Goal: Check status: Check status

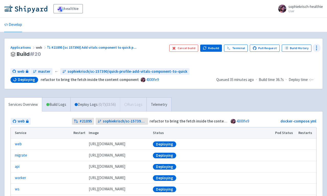
click at [318, 47] on icon at bounding box center [316, 48] width 6 height 6
click at [301, 67] on span "Data Dashboard" at bounding box center [293, 68] width 26 height 7
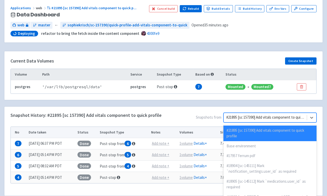
scroll to position [47, 0]
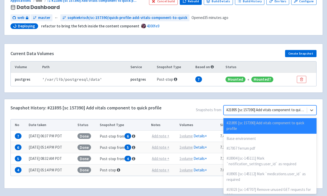
click at [248, 115] on div "option #21895 [sc 157390] Add vitals component to quick profile selected disabl…" at bounding box center [269, 110] width 93 height 10
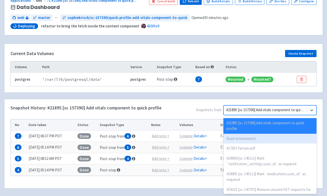
click at [241, 136] on div "Base environment" at bounding box center [269, 138] width 93 height 10
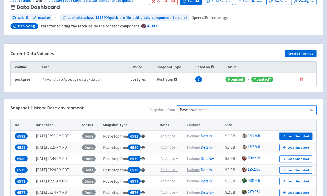
click at [286, 134] on icon "button" at bounding box center [284, 136] width 4 height 4
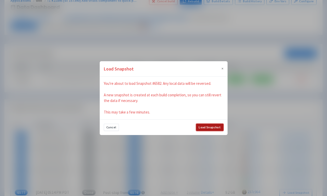
click at [214, 126] on button "Load Snapshot" at bounding box center [209, 126] width 27 height 7
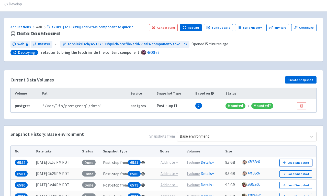
scroll to position [0, 0]
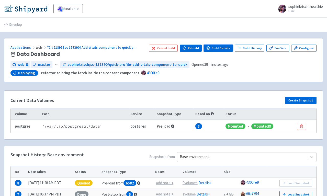
click at [222, 49] on link "Build Details" at bounding box center [218, 47] width 29 height 7
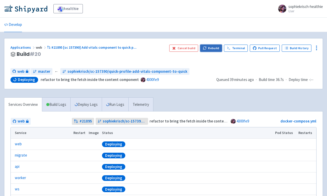
click at [209, 49] on button "Rebuild" at bounding box center [211, 47] width 22 height 7
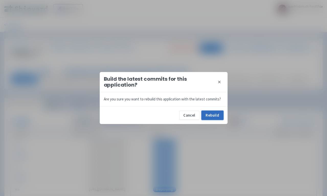
click at [210, 114] on button "Rebuild" at bounding box center [212, 114] width 22 height 9
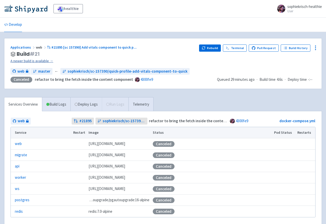
click at [46, 61] on link "A newer build is available →" at bounding box center [102, 61] width 184 height 6
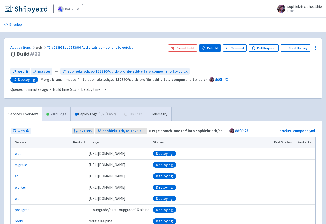
click at [66, 115] on link "Build Logs" at bounding box center [56, 114] width 28 height 14
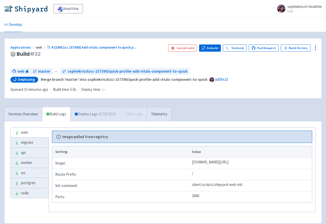
click at [95, 111] on link "Deploy Logs ( 0 / 7 ) (14:53)" at bounding box center [95, 114] width 50 height 14
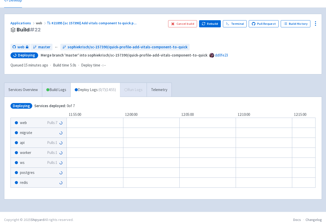
scroll to position [28, 0]
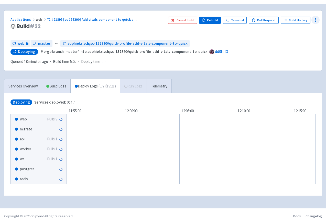
click at [316, 18] on icon at bounding box center [315, 20] width 6 height 6
click at [288, 38] on span "Data Dashboard" at bounding box center [292, 40] width 26 height 7
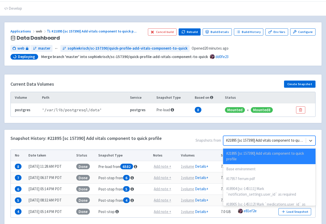
click at [282, 145] on div "option #21895 [sc 157390] Add vitals component to quick profile selected disabl…" at bounding box center [269, 141] width 92 height 10
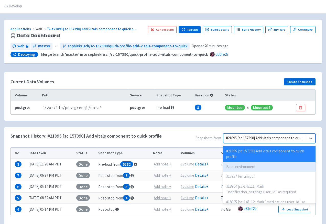
click at [266, 165] on div "Base environment" at bounding box center [269, 167] width 92 height 10
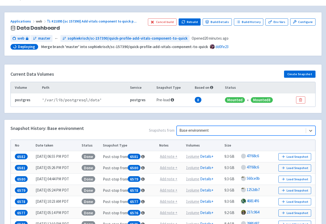
scroll to position [27, 0]
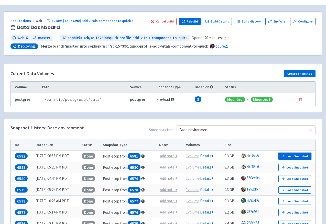
click at [283, 155] on icon "button" at bounding box center [283, 156] width 4 height 4
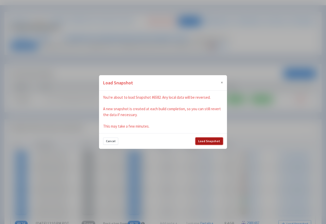
click at [211, 142] on button "Load Snapshot" at bounding box center [208, 141] width 27 height 7
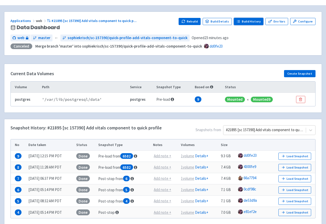
click at [246, 19] on link "Build History" at bounding box center [249, 21] width 30 height 7
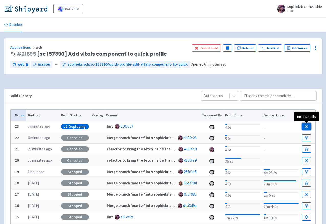
click at [303, 127] on link at bounding box center [306, 126] width 9 height 7
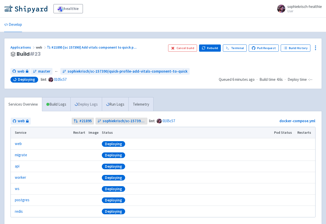
click at [85, 100] on link "Deploy Logs" at bounding box center [85, 104] width 31 height 14
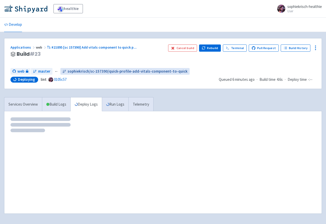
scroll to position [18, 0]
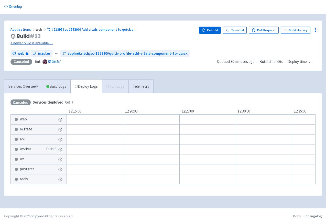
click at [49, 42] on link "A newer build is available →" at bounding box center [102, 43] width 184 height 6
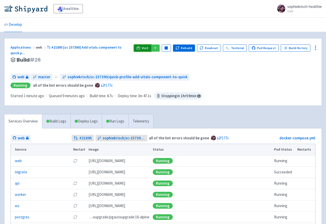
click at [148, 49] on span "Visit" at bounding box center [145, 48] width 7 height 4
